Goal: Task Accomplishment & Management: Use online tool/utility

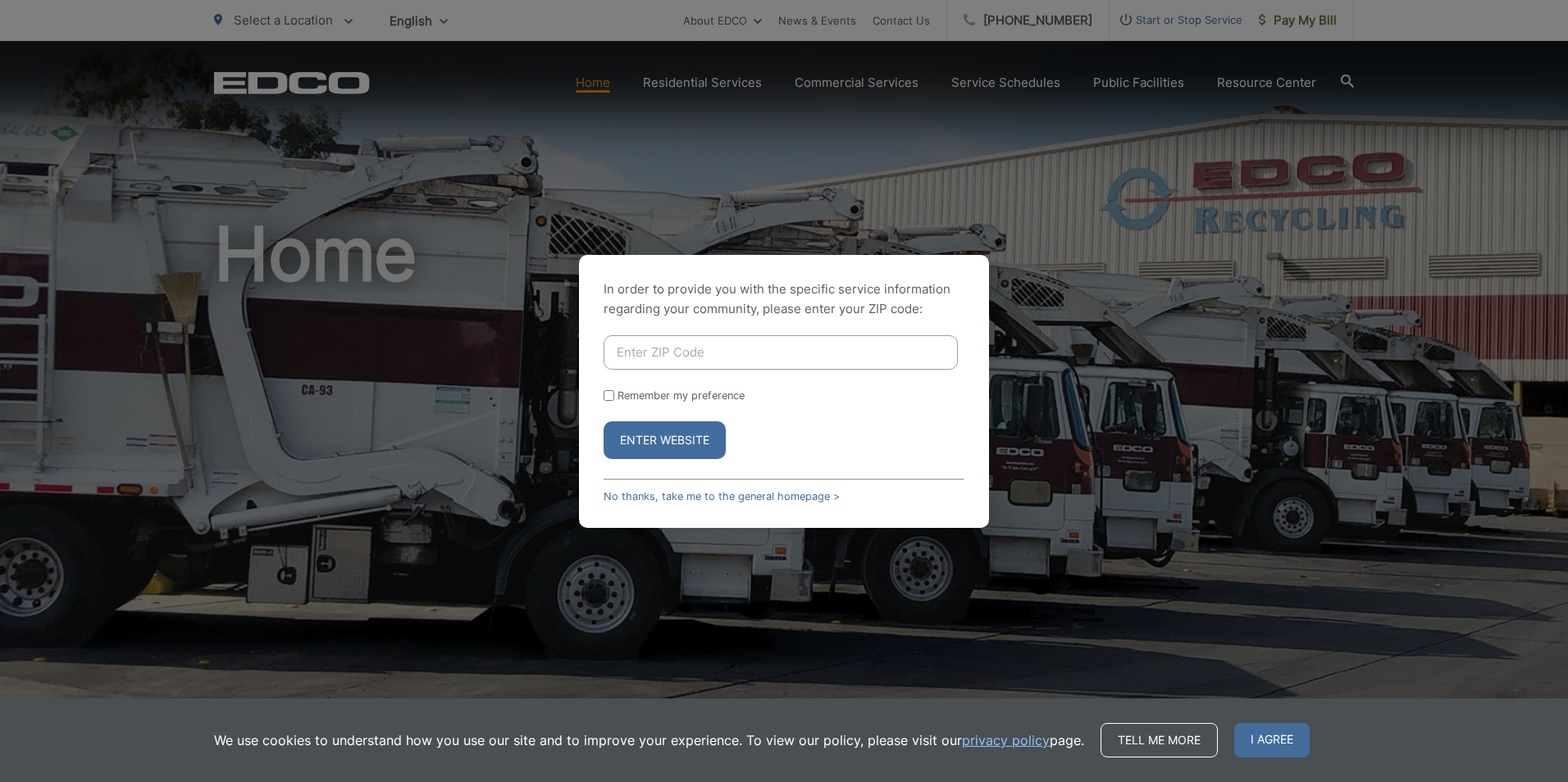
click at [659, 360] on input "Enter ZIP Code" at bounding box center [780, 352] width 354 height 35
type input "92069"
click at [1311, 15] on div "In order to provide you with the specific service information regarding your co…" at bounding box center [784, 391] width 1568 height 782
click at [660, 447] on button "Enter Website" at bounding box center [664, 440] width 122 height 38
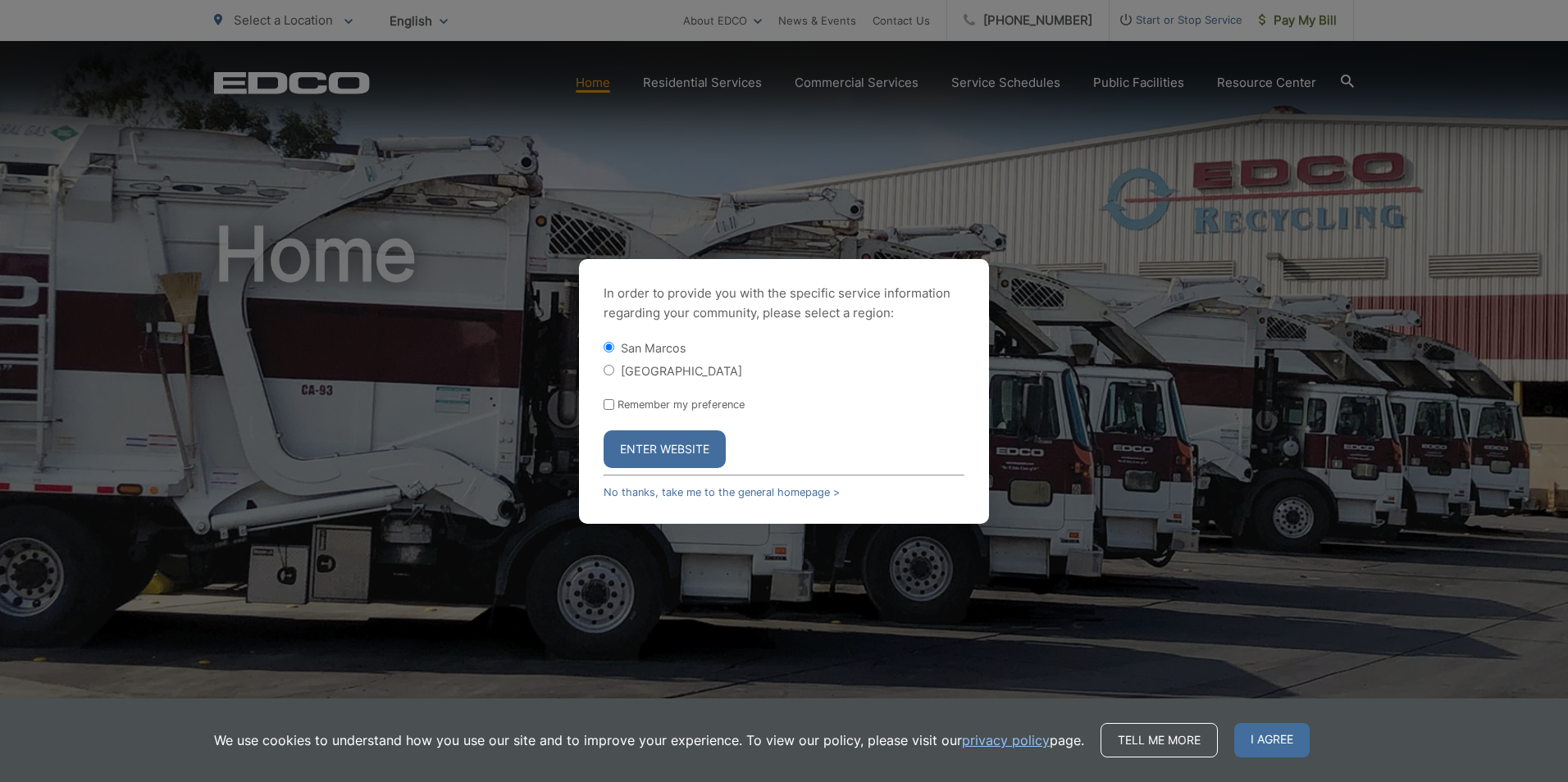
click at [655, 446] on button "Enter Website" at bounding box center [664, 449] width 122 height 38
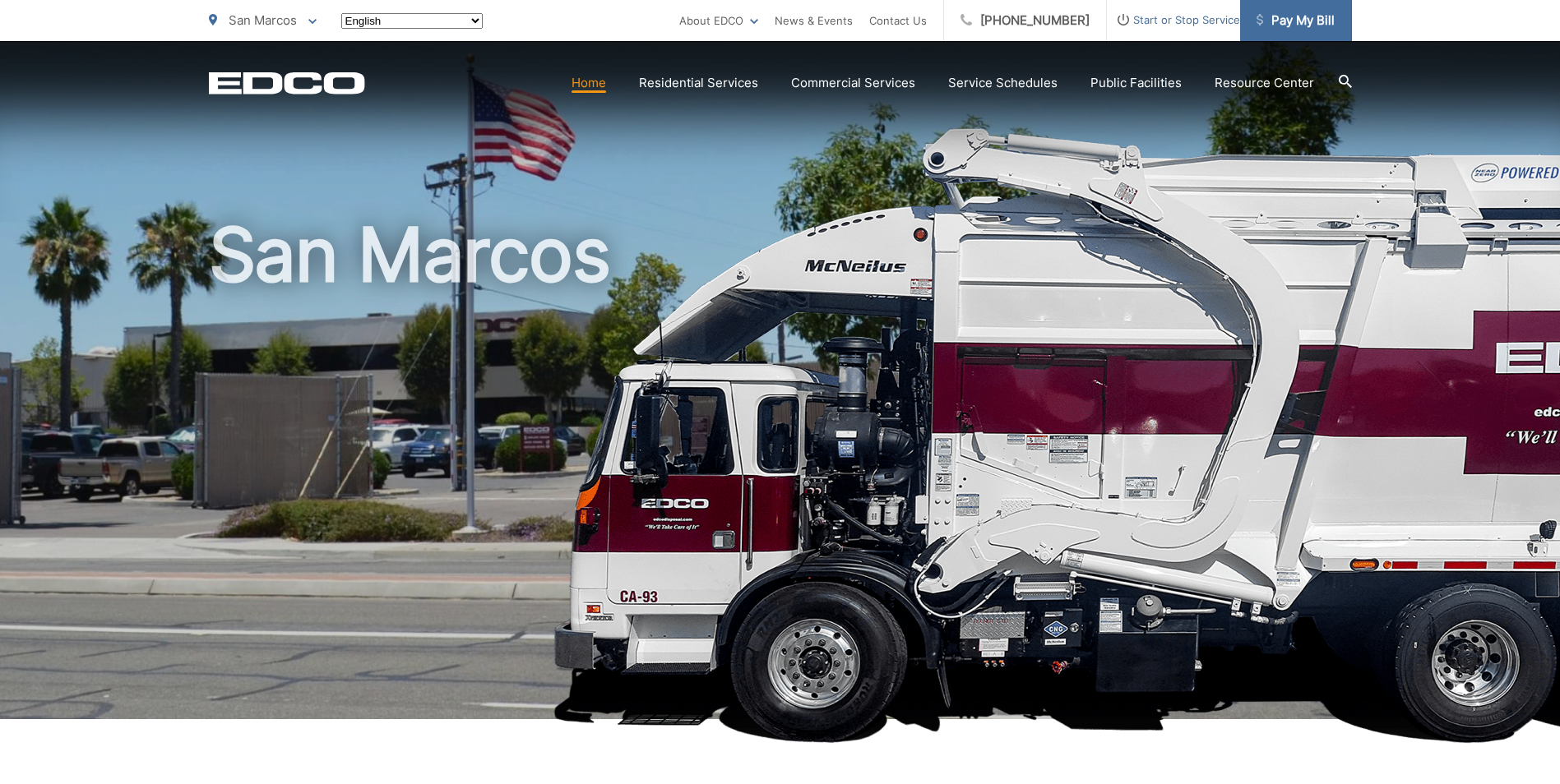
click at [1288, 23] on span "Pay My Bill" at bounding box center [1295, 20] width 78 height 20
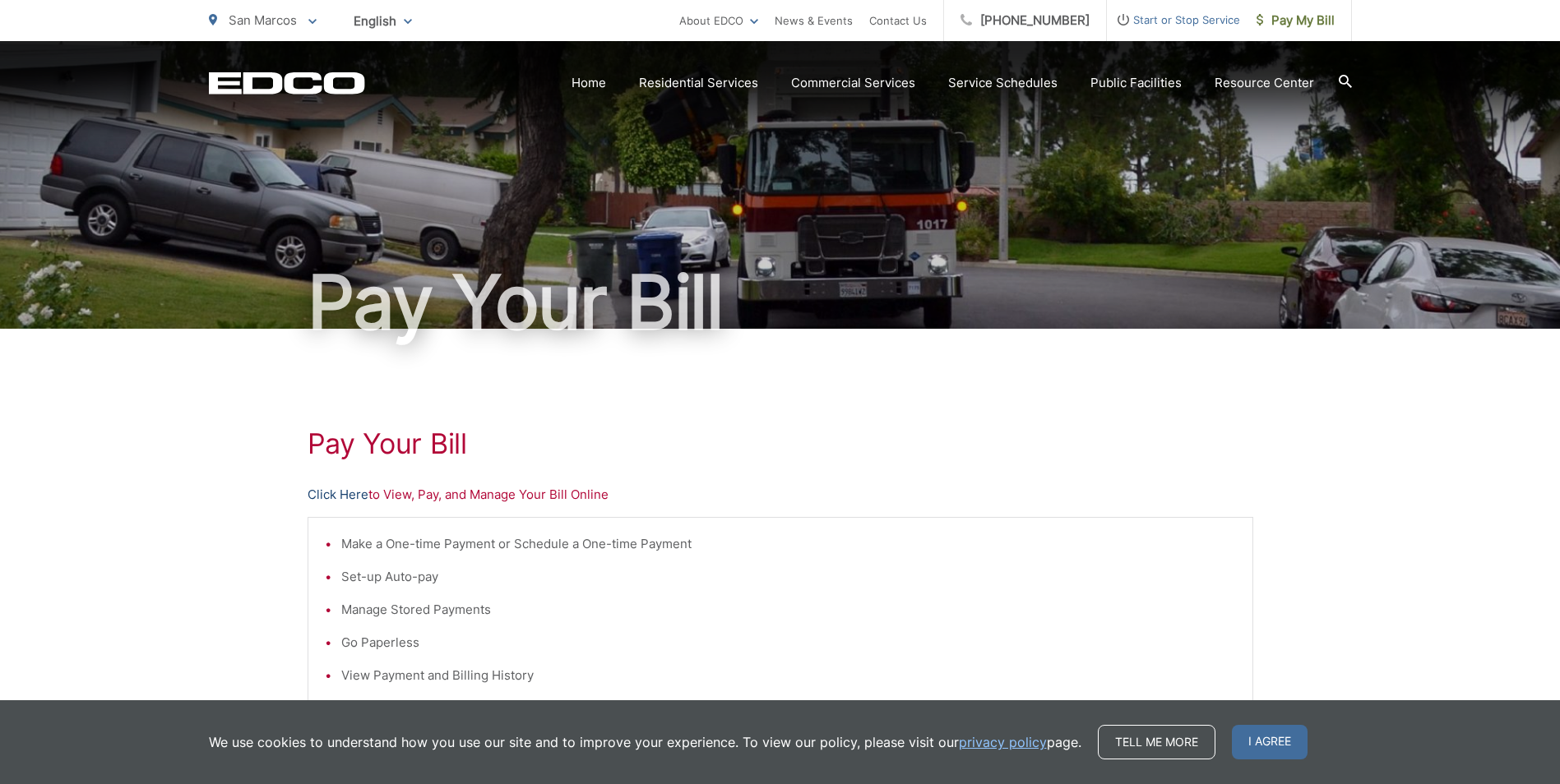
click at [330, 500] on link "Click Here" at bounding box center [338, 494] width 60 height 20
